Goal: Find specific page/section: Find specific page/section

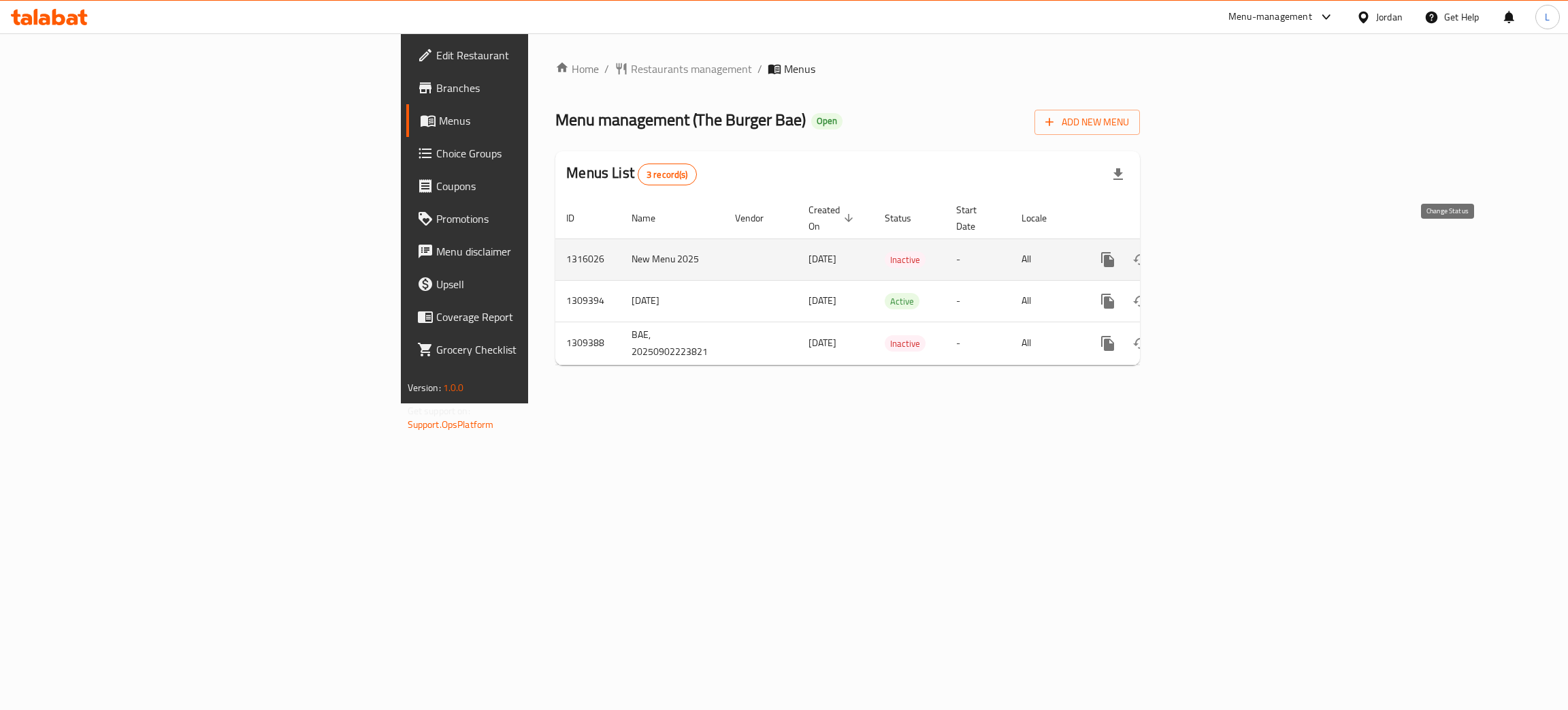
click at [1157, 256] on button "enhanced table" at bounding box center [1141, 260] width 33 height 33
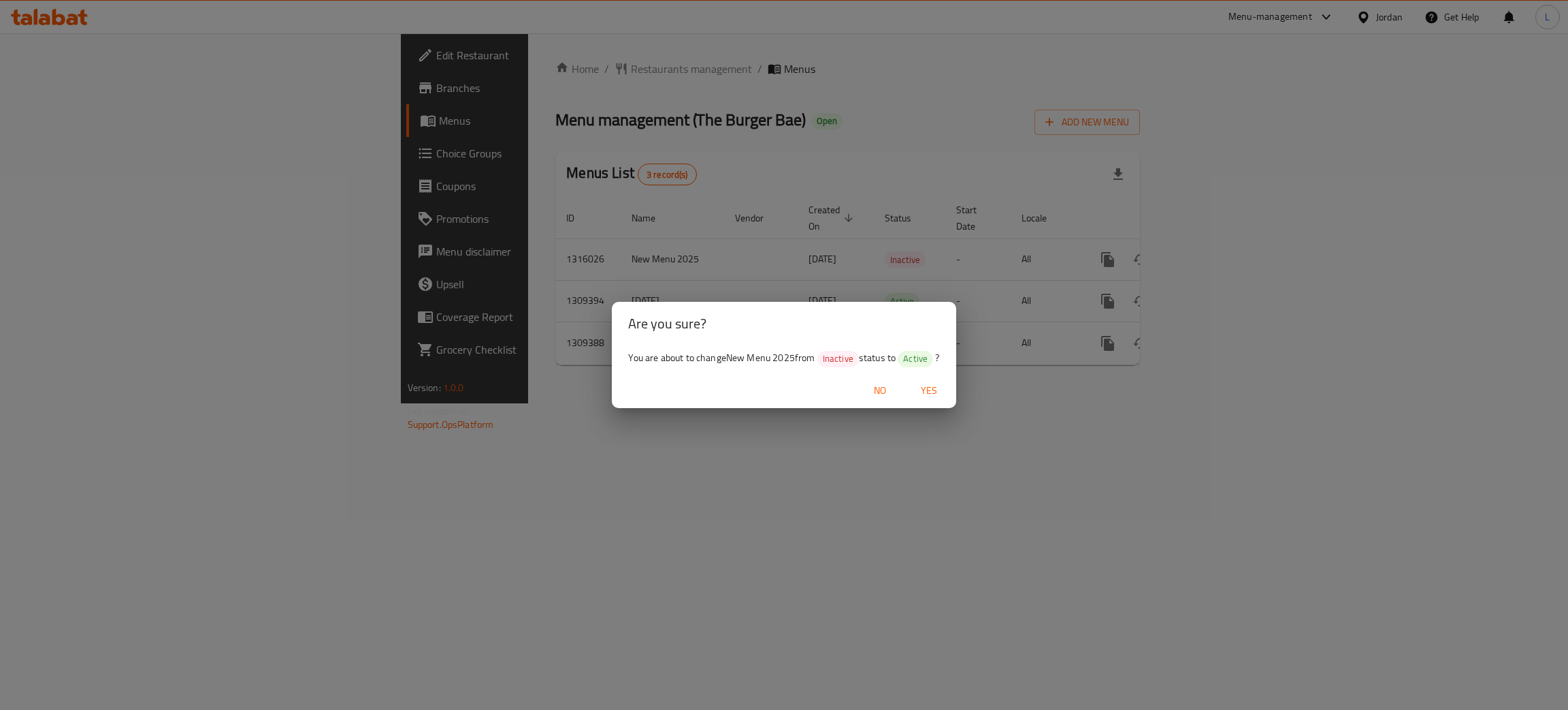
click at [932, 382] on span "Yes" at bounding box center [929, 390] width 33 height 17
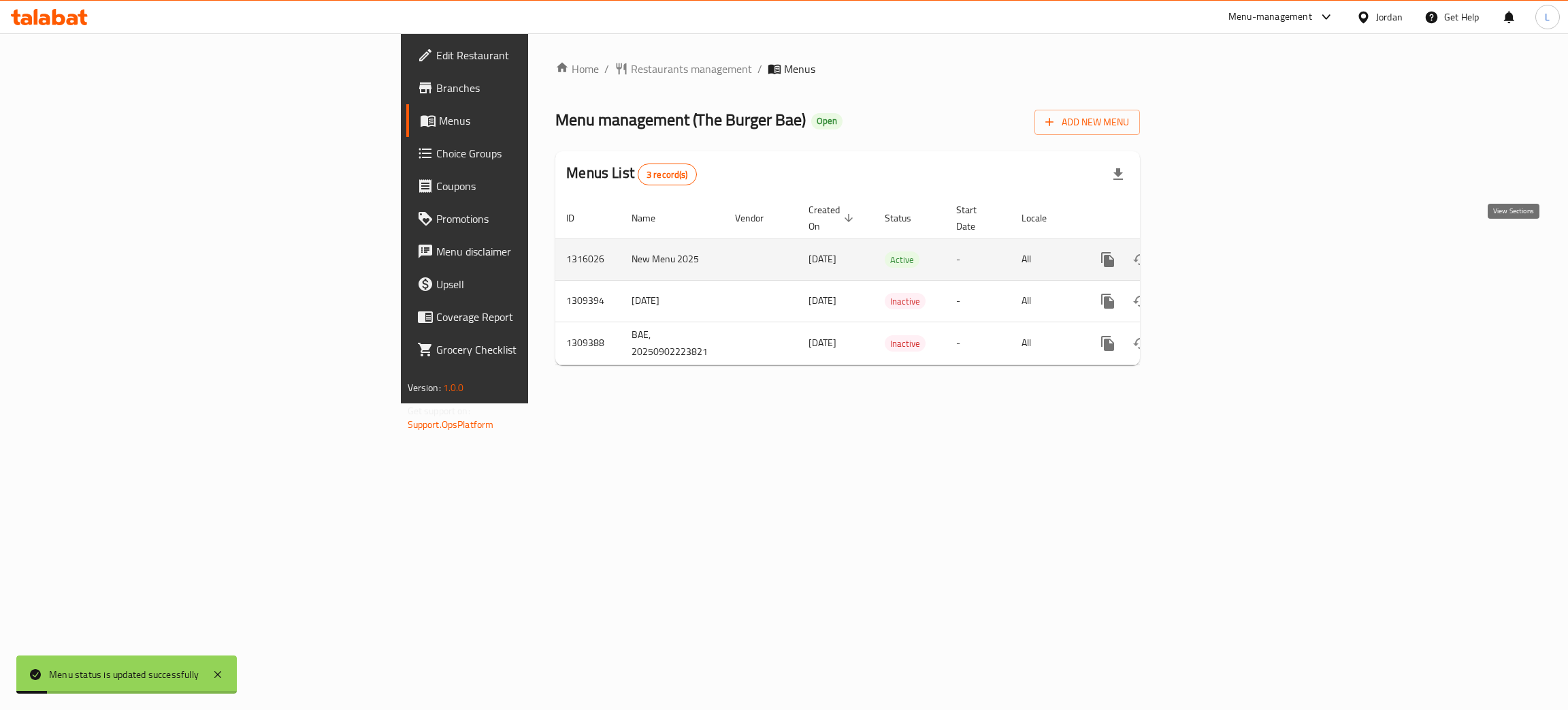
click at [1214, 252] on icon "enhanced table" at bounding box center [1206, 260] width 16 height 16
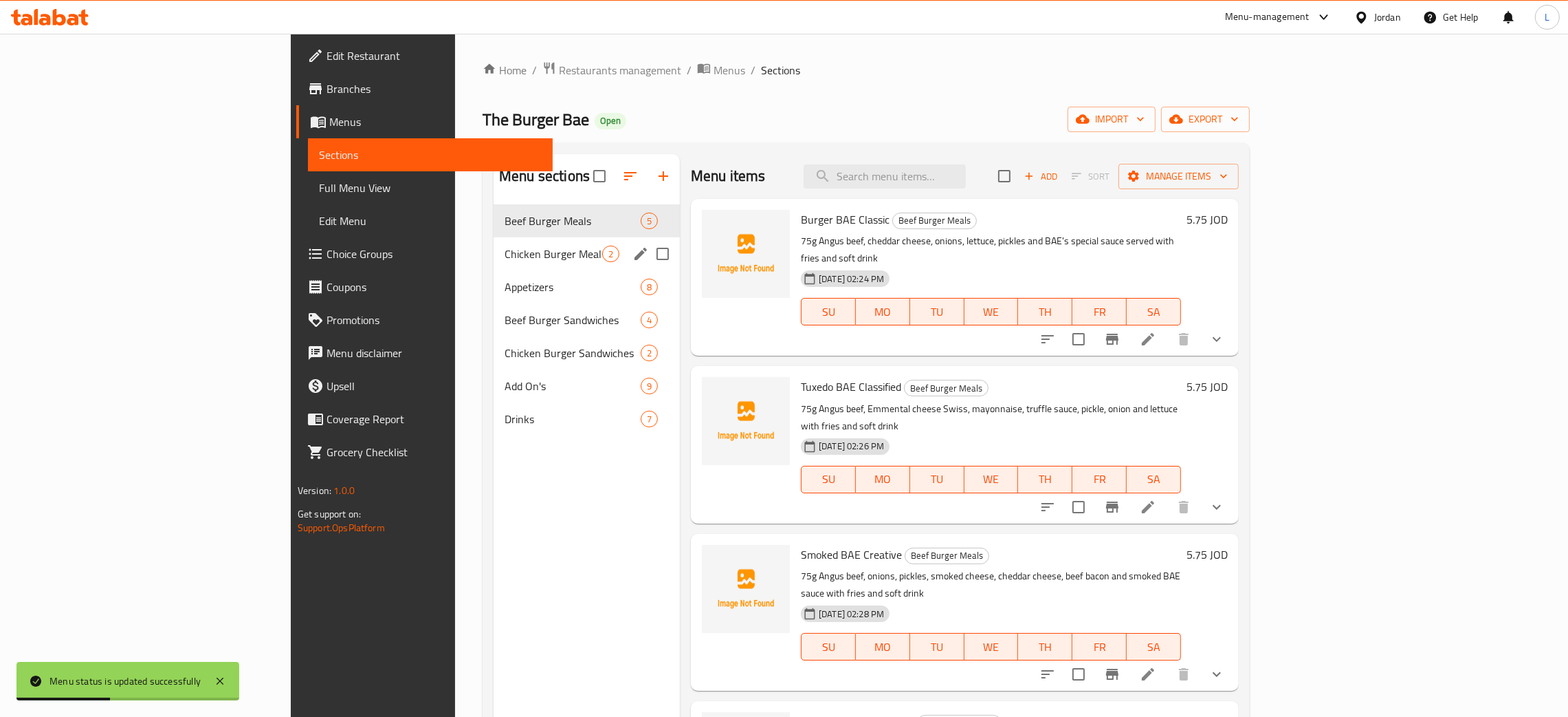
click at [494, 242] on div "Chicken Burger Meals 2" at bounding box center [587, 254] width 187 height 33
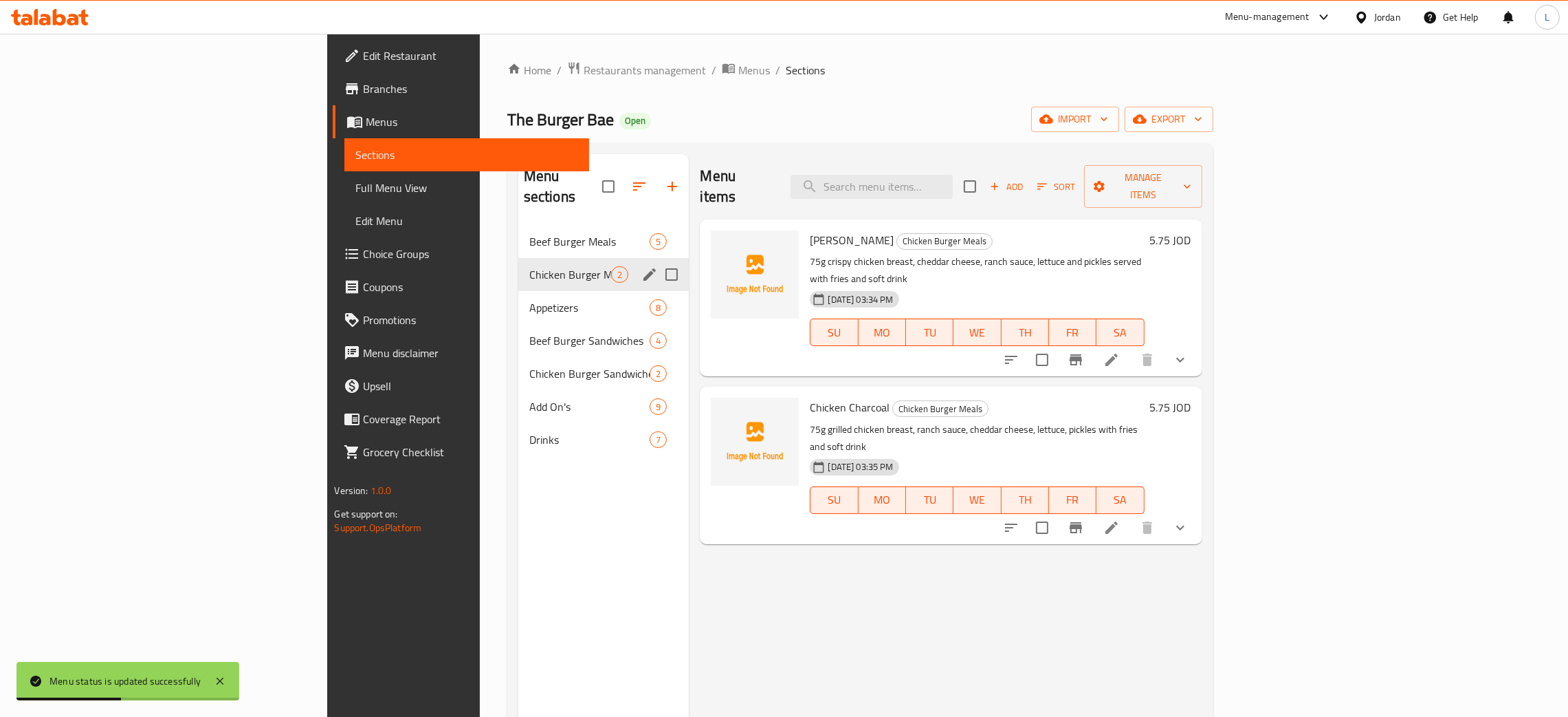
click at [519, 266] on div "Chicken Burger Meals 2" at bounding box center [604, 275] width 171 height 33
click at [529, 299] on span "Appetizers" at bounding box center [570, 308] width 82 height 16
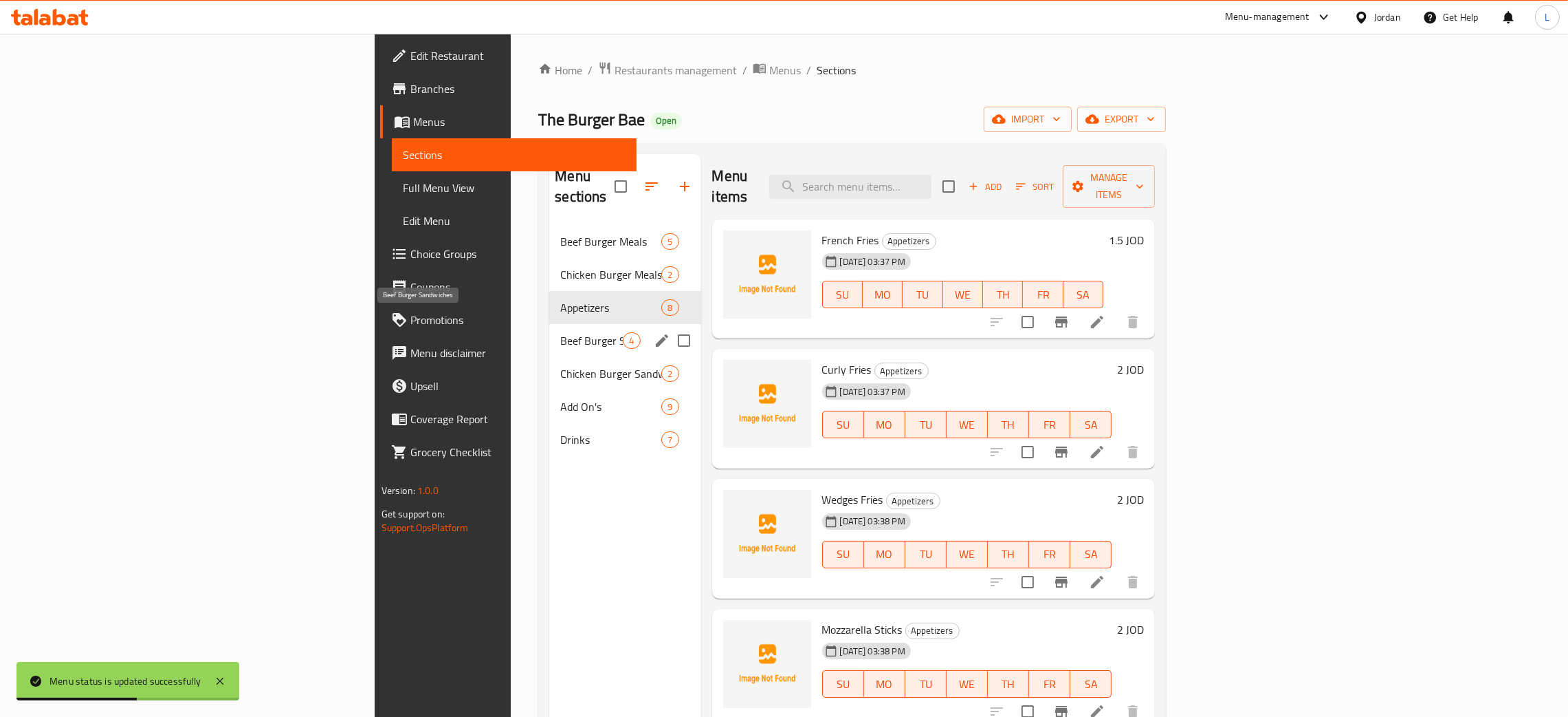
click at [560, 332] on span "Beef Burger Sandwiches" at bounding box center [592, 340] width 62 height 16
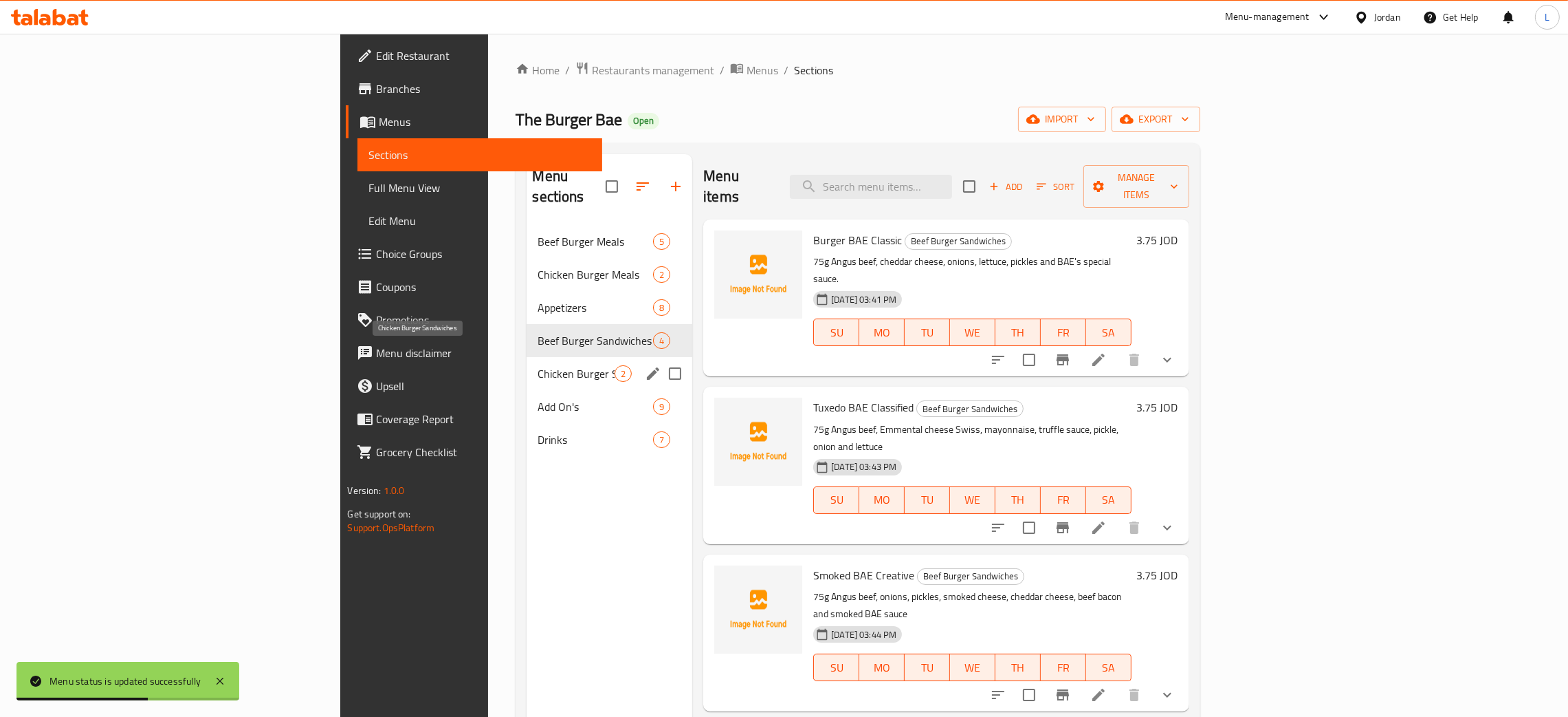
click at [537, 365] on span "Chicken Burger Sandwiches" at bounding box center [576, 373] width 77 height 16
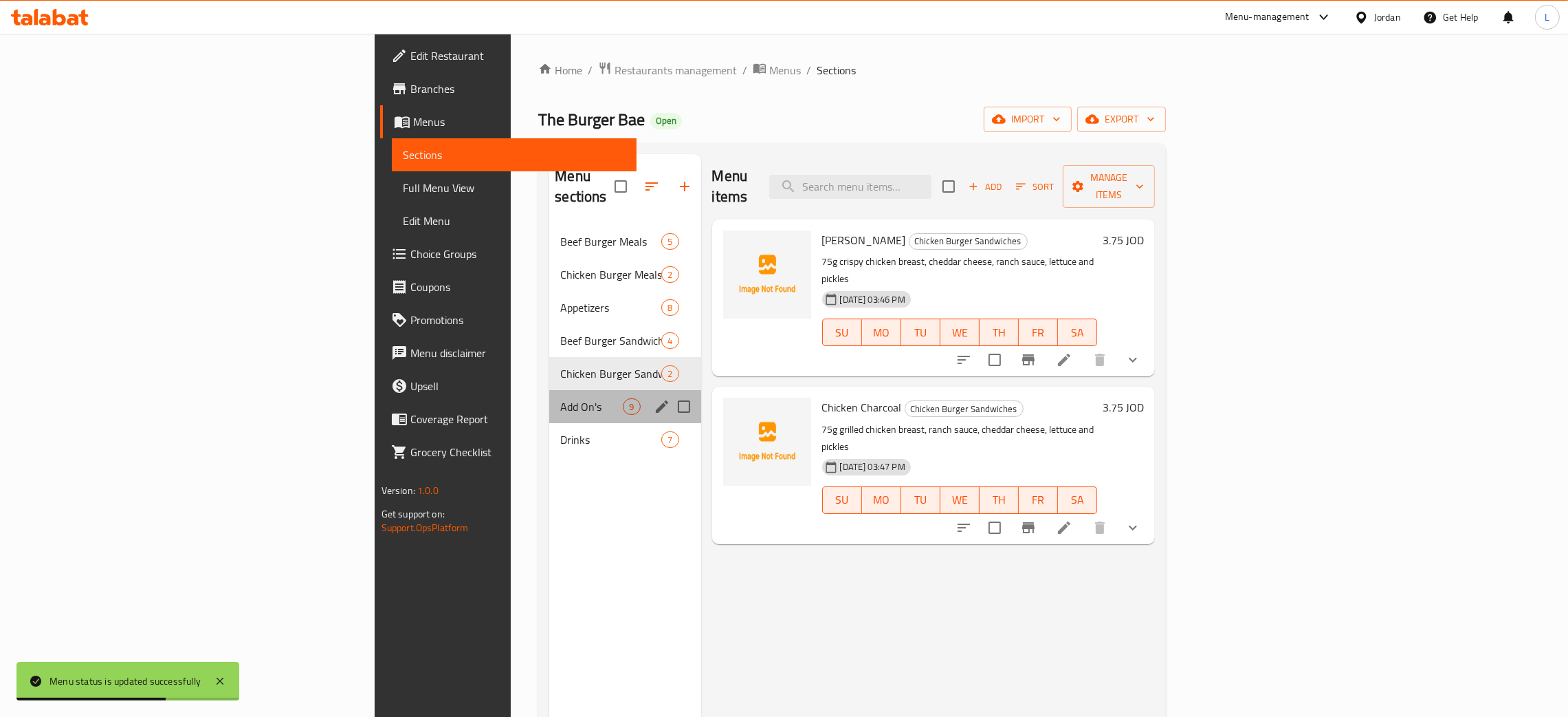
click at [549, 390] on div "Add On's 9" at bounding box center [625, 406] width 151 height 33
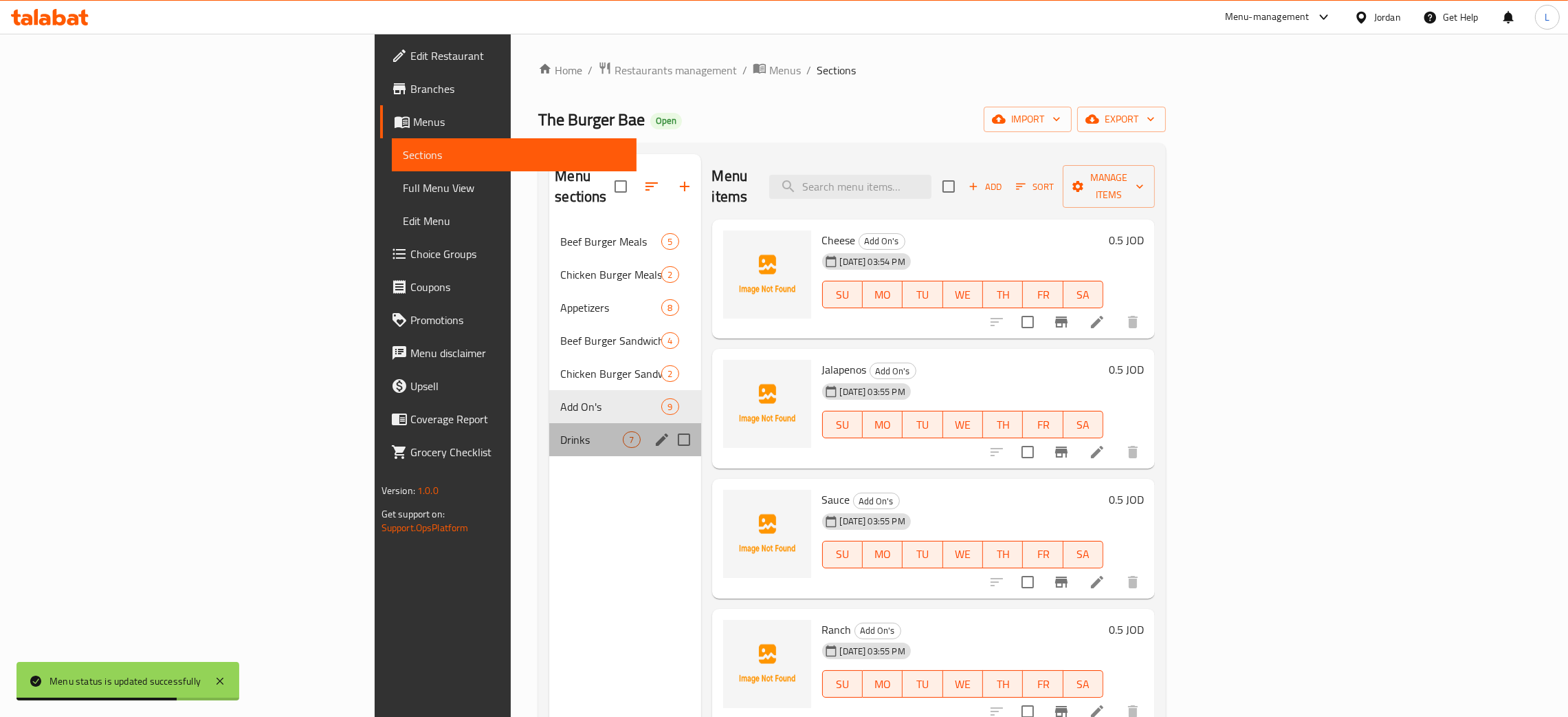
click at [549, 423] on div "Drinks 7" at bounding box center [625, 439] width 151 height 33
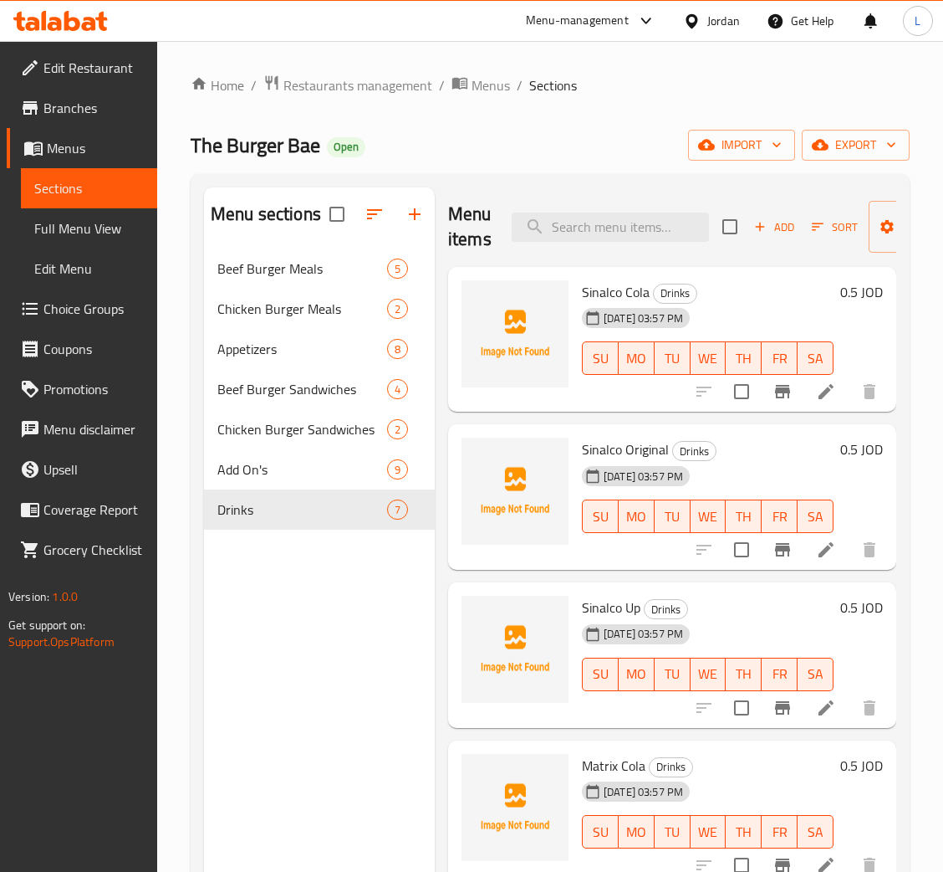
click at [53, 9] on div at bounding box center [60, 20] width 121 height 33
click at [61, 24] on icon at bounding box center [55, 24] width 14 height 14
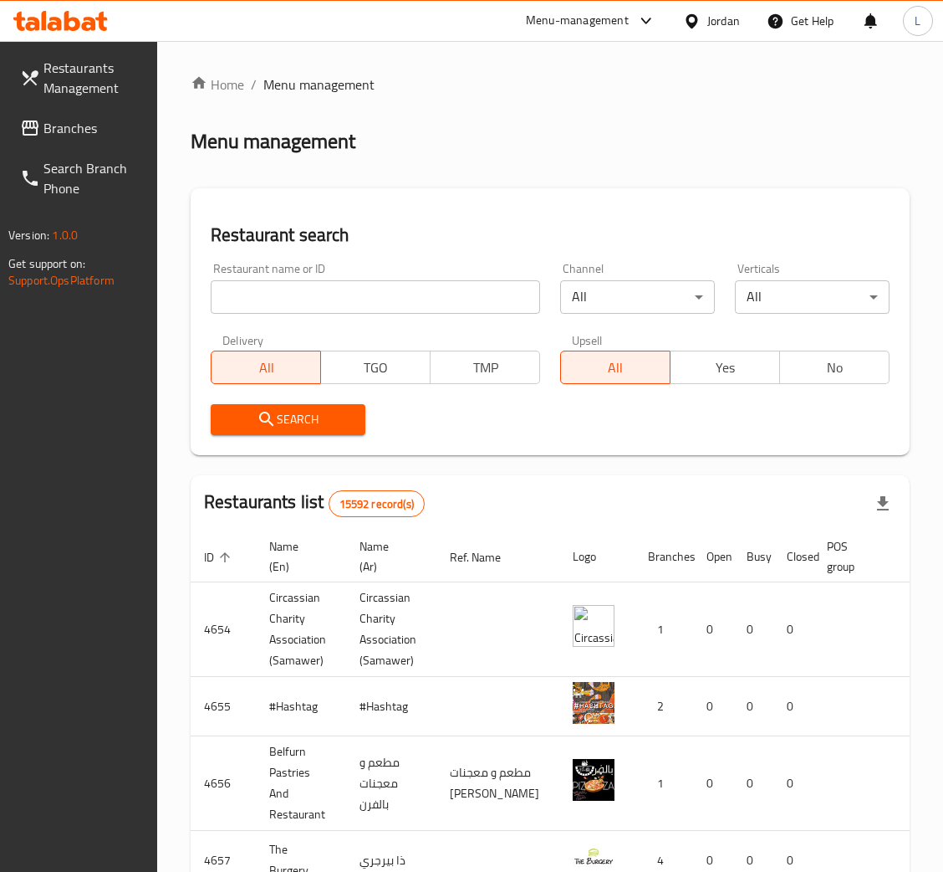
click at [382, 304] on input "search" at bounding box center [376, 296] width 330 height 33
type input "krispy kreme"
click at [293, 434] on button "Search" at bounding box center [288, 419] width 155 height 31
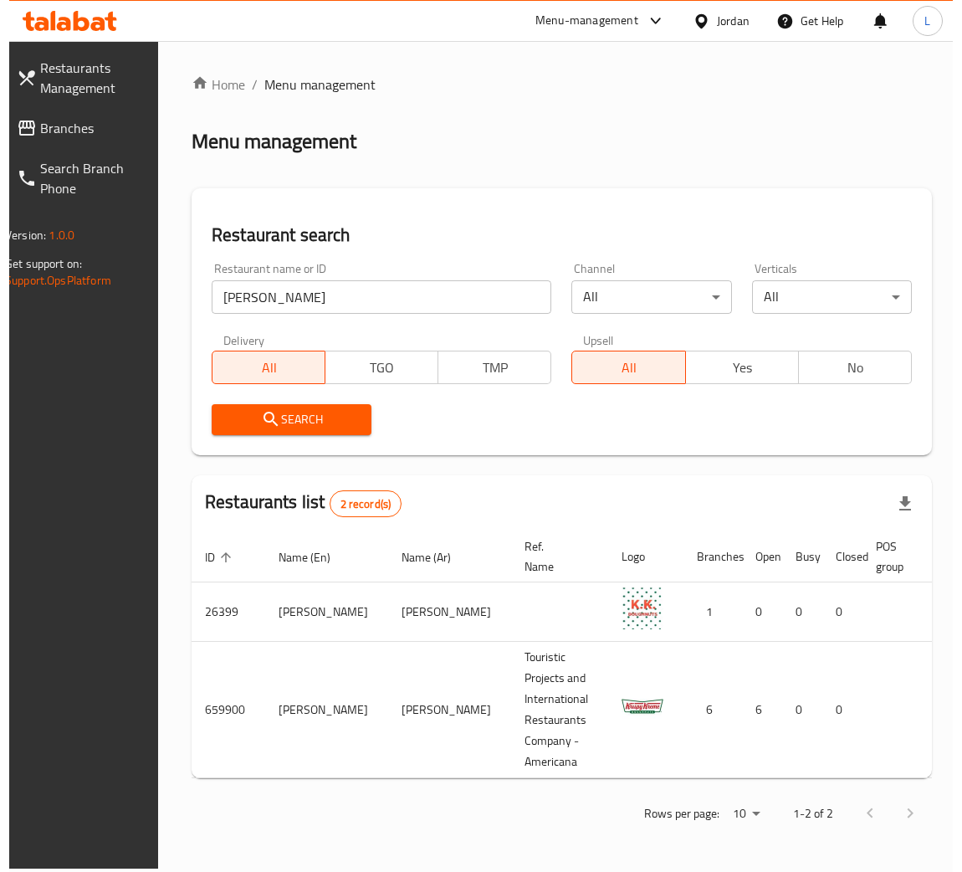
scroll to position [0, 104]
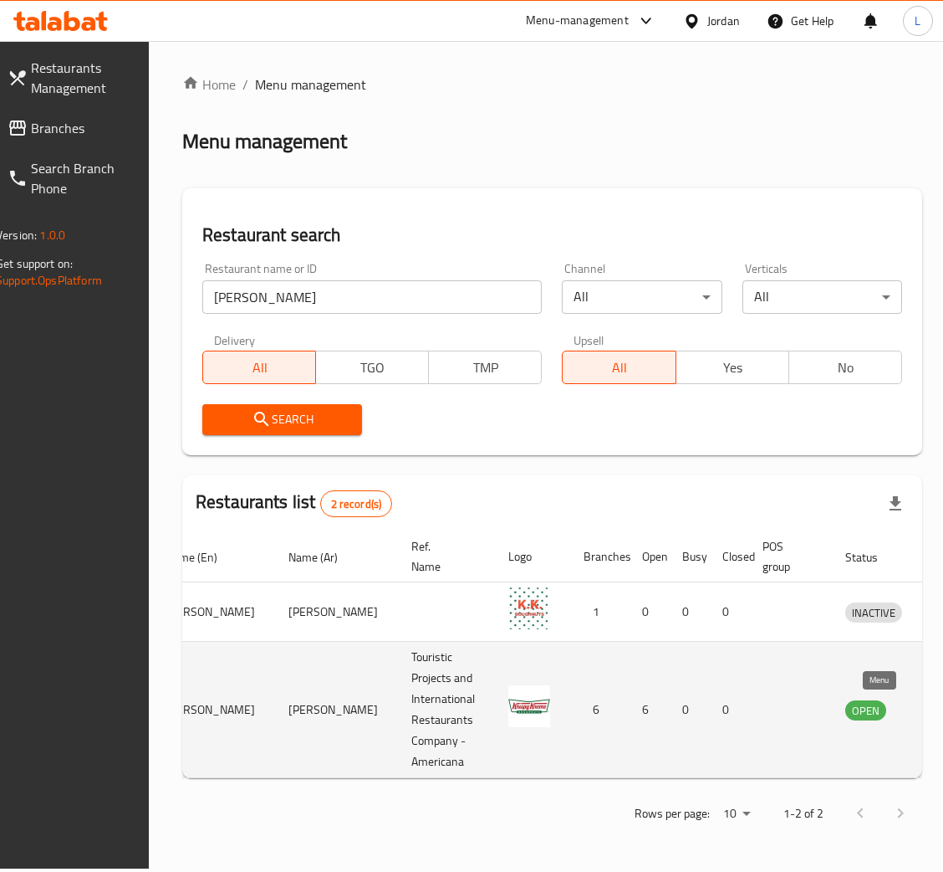
click at [937, 707] on icon "enhanced table" at bounding box center [946, 710] width 18 height 14
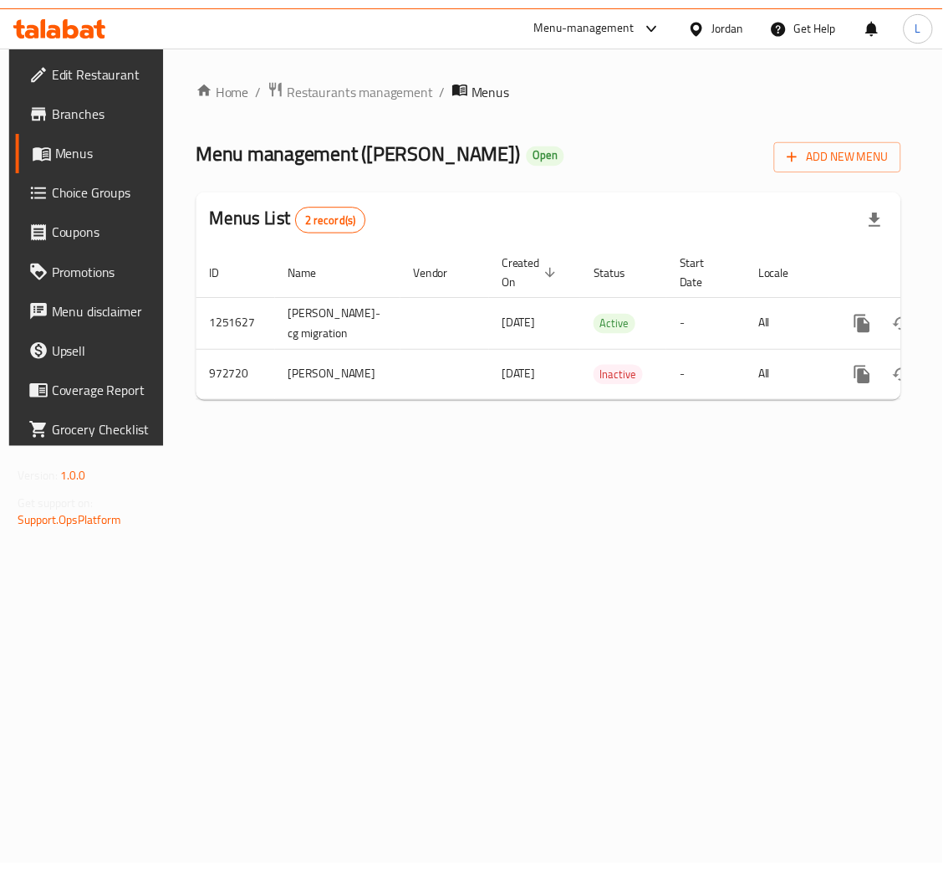
scroll to position [0, 95]
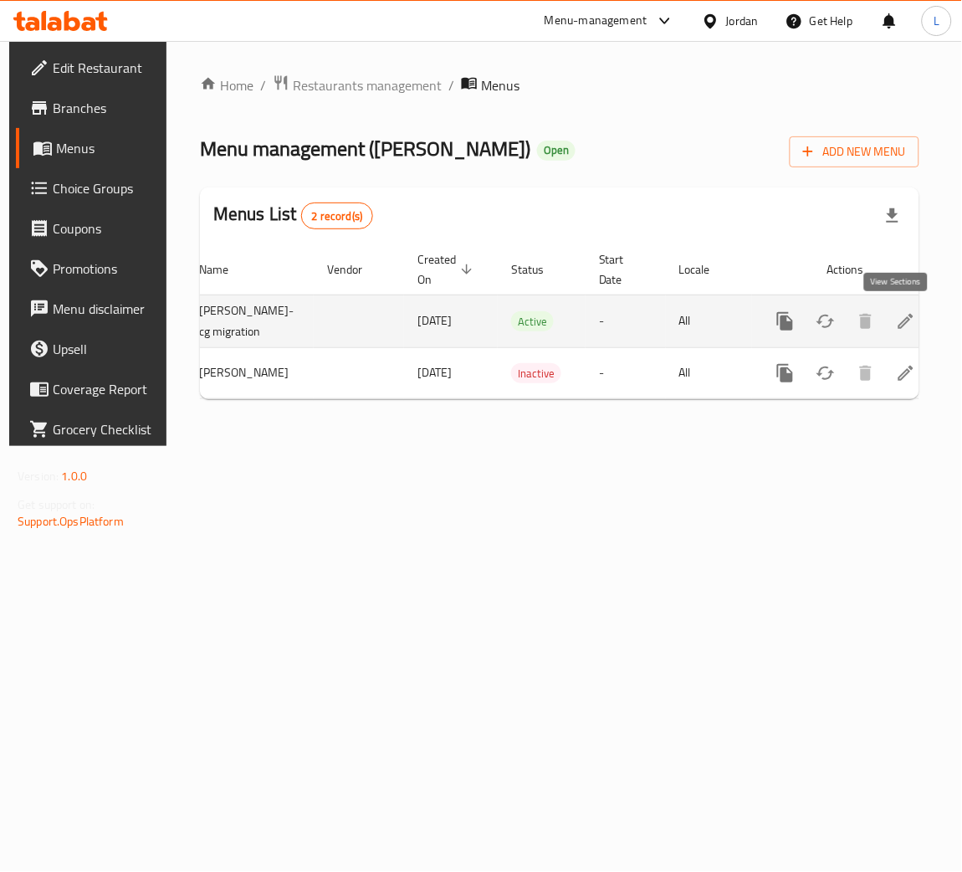
click at [901, 324] on icon "enhanced table" at bounding box center [906, 321] width 20 height 20
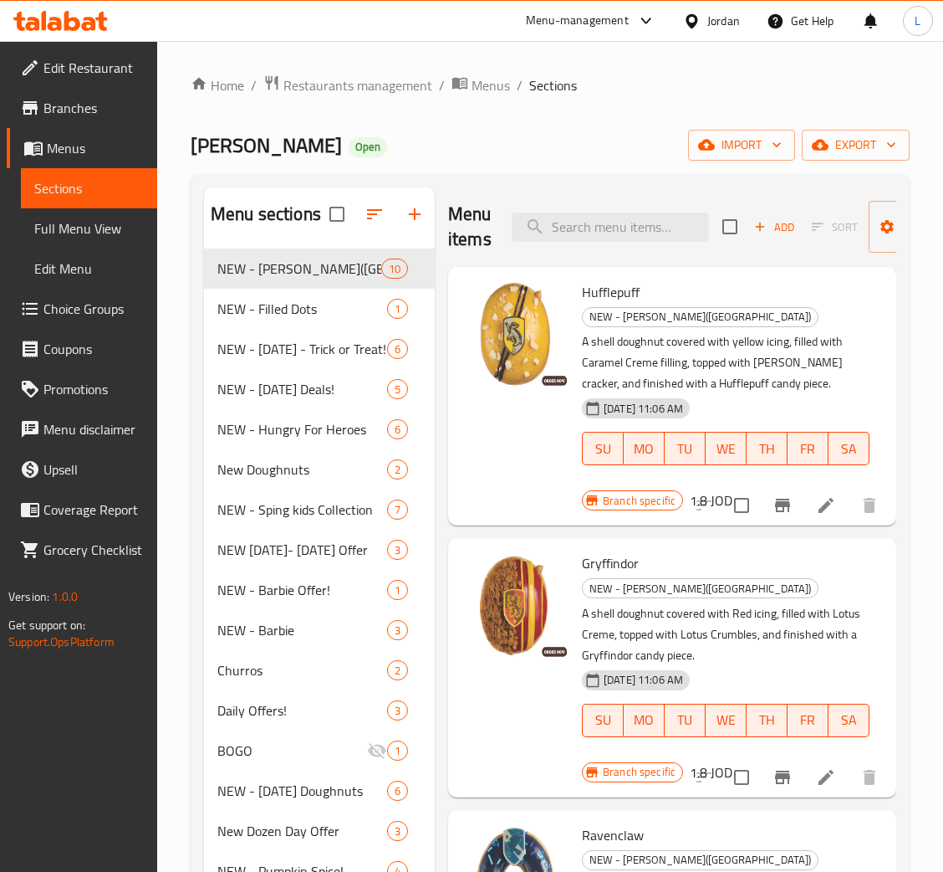
click at [122, 110] on span "Branches" at bounding box center [93, 108] width 100 height 20
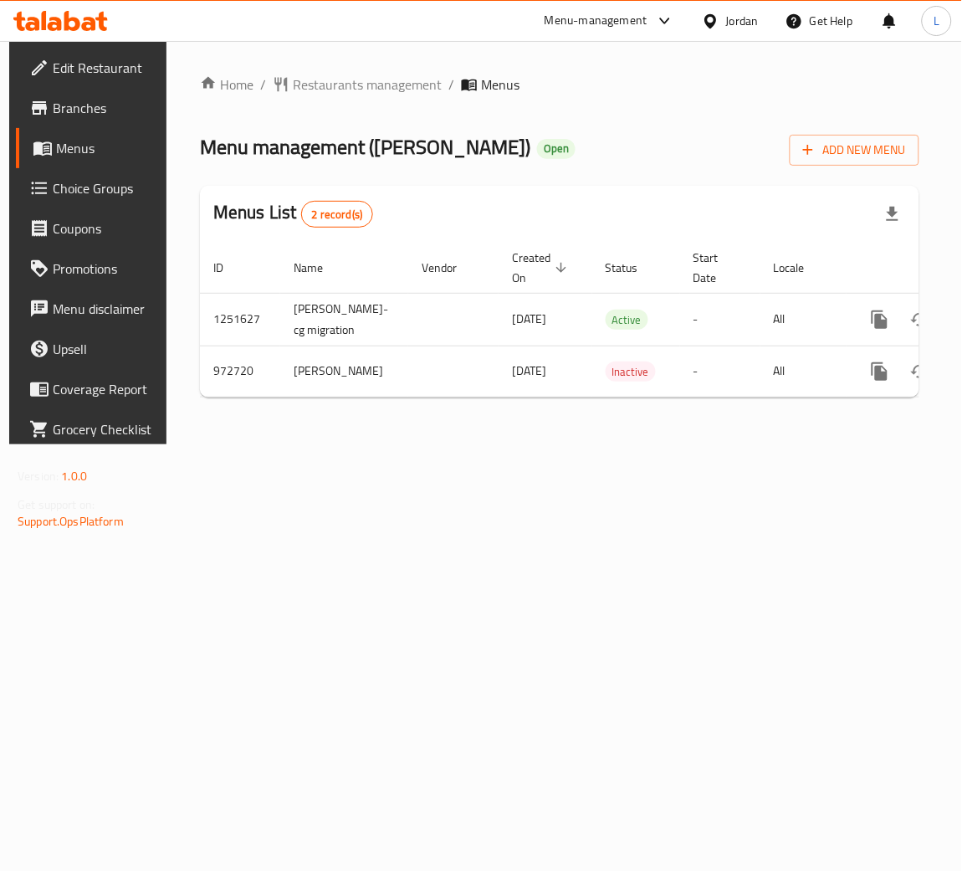
click at [69, 103] on span "Branches" at bounding box center [105, 108] width 104 height 20
